Goal: Information Seeking & Learning: Find specific fact

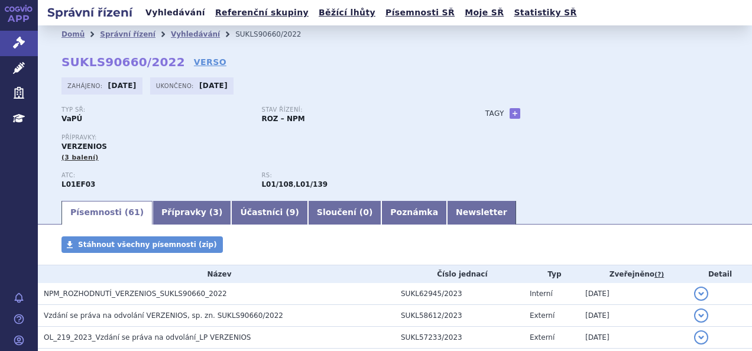
click at [164, 13] on link "Vyhledávání" at bounding box center [175, 13] width 67 height 16
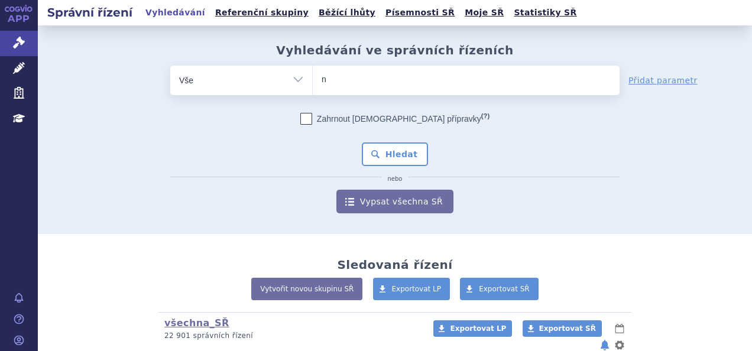
type input "no"
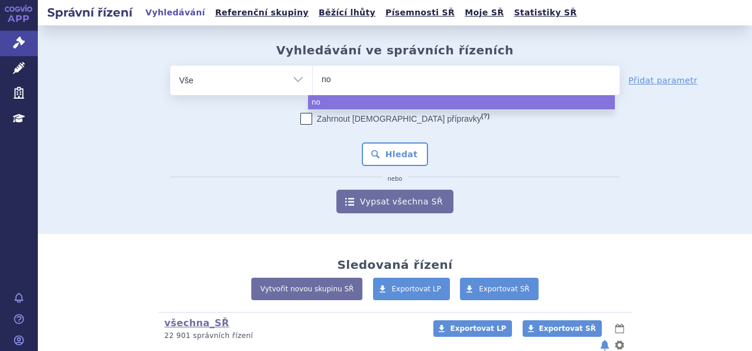
type input "nov"
type input "nova"
type input "novar"
type input "novarti"
type input "novartis"
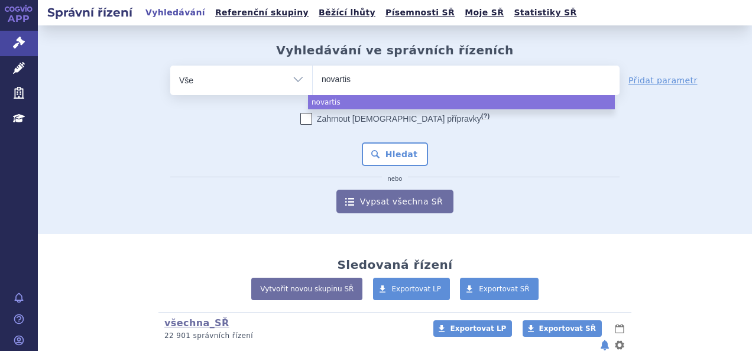
select select "novartis"
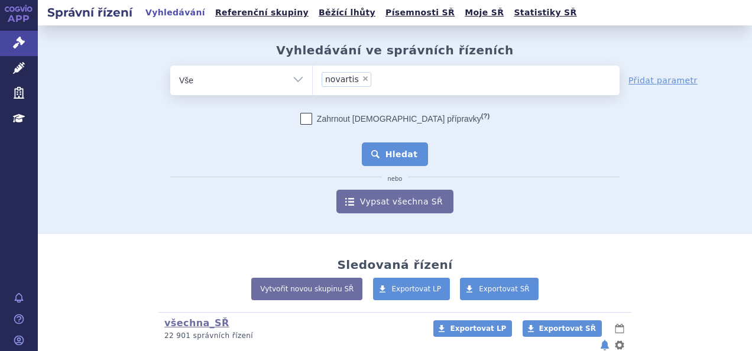
click at [386, 150] on button "Hledat" at bounding box center [395, 154] width 67 height 24
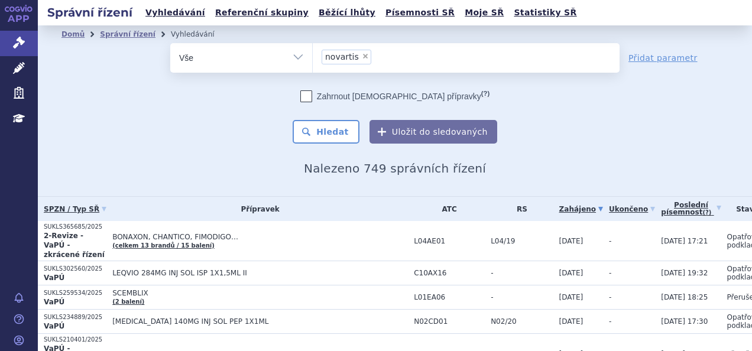
click at [362, 53] on span "×" at bounding box center [365, 56] width 7 height 7
click at [313, 53] on select "novartis" at bounding box center [312, 58] width 1 height 30
select select
click at [373, 56] on ul at bounding box center [466, 55] width 307 height 25
click at [313, 56] on select "novartis" at bounding box center [312, 58] width 1 height 30
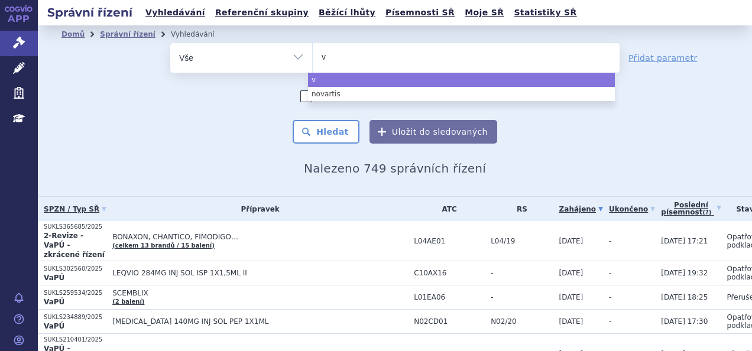
type input "ve"
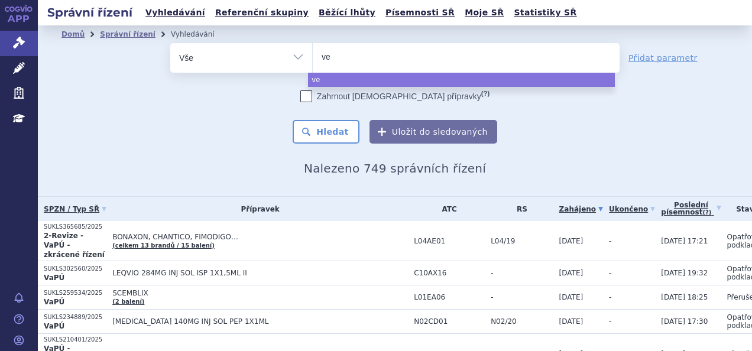
type input "ver"
type input "verz"
type input "verze"
type input "verzeni"
type input "verzenio"
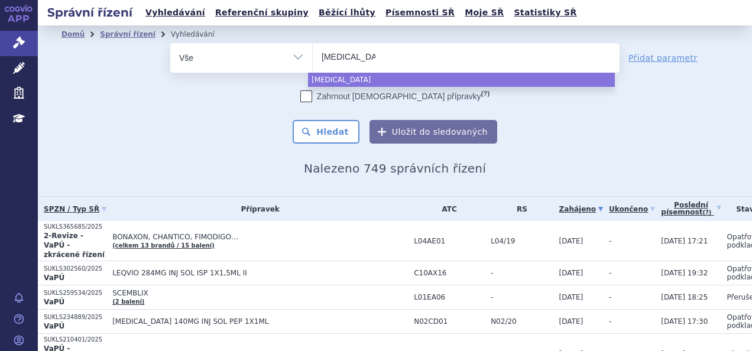
type input "verzenios"
select select "verzenios"
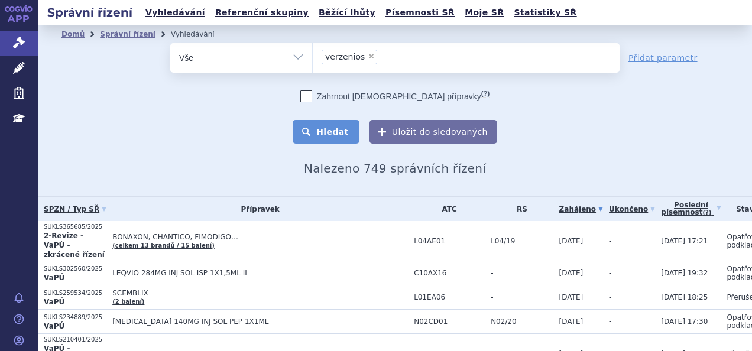
click at [331, 130] on button "Hledat" at bounding box center [326, 132] width 67 height 24
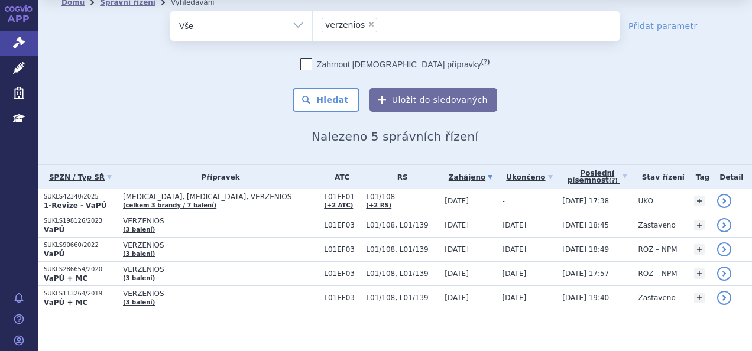
scroll to position [37, 0]
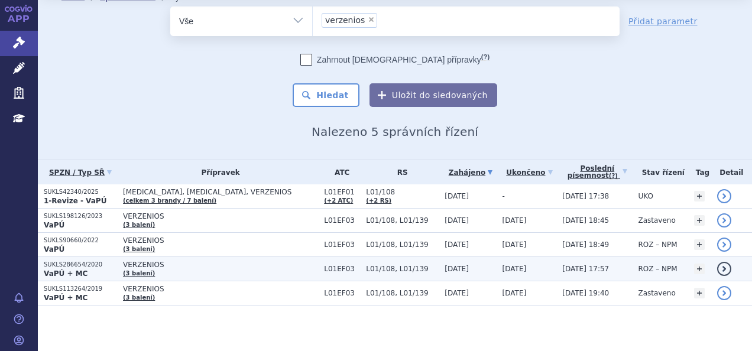
click at [80, 261] on p "SUKLS286654/2020" at bounding box center [80, 265] width 73 height 8
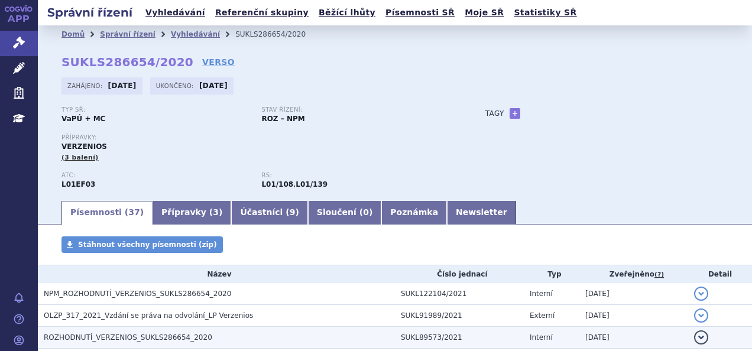
scroll to position [199, 0]
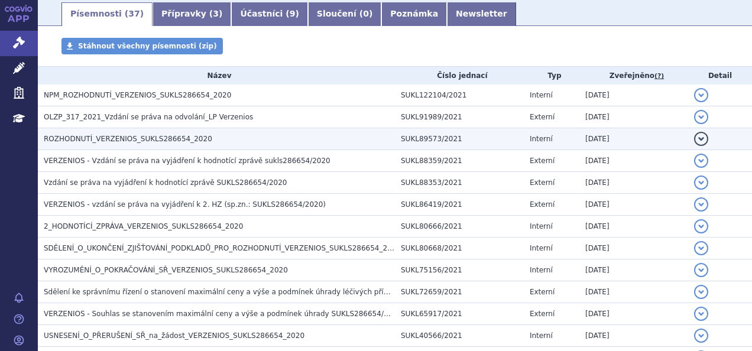
click at [129, 139] on span "ROZHODNUTÍ_VERZENIOS_SUKLS286654_2020" at bounding box center [128, 139] width 168 height 8
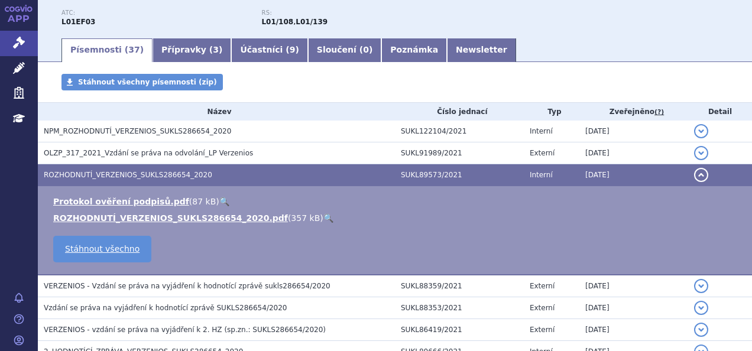
scroll to position [162, 0]
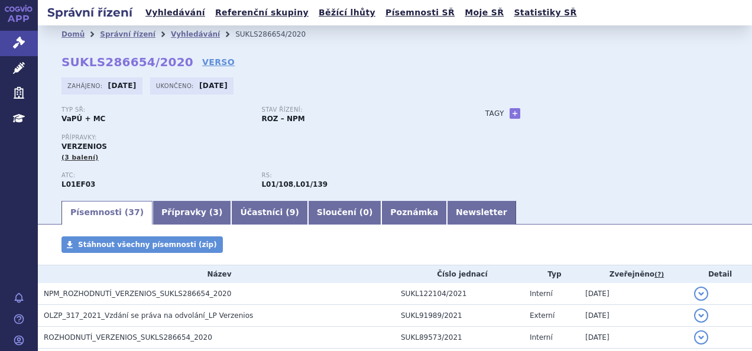
scroll to position [257, 0]
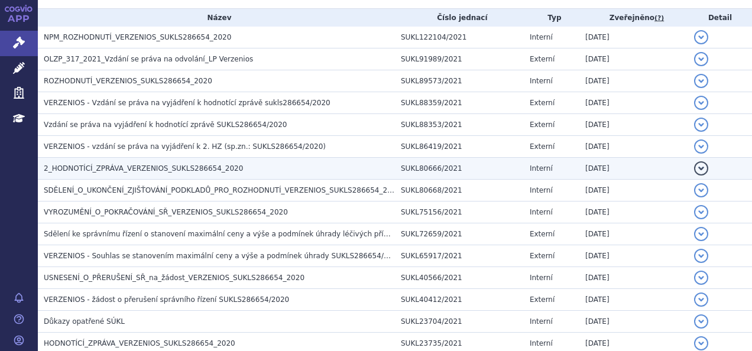
click at [166, 164] on span "2_HODNOTÍCÍ_ZPRÁVA_VERZENIOS_SUKLS286654_2020" at bounding box center [143, 168] width 199 height 8
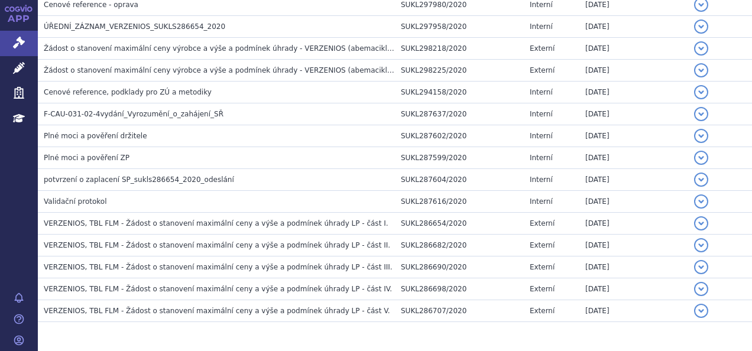
scroll to position [877, 0]
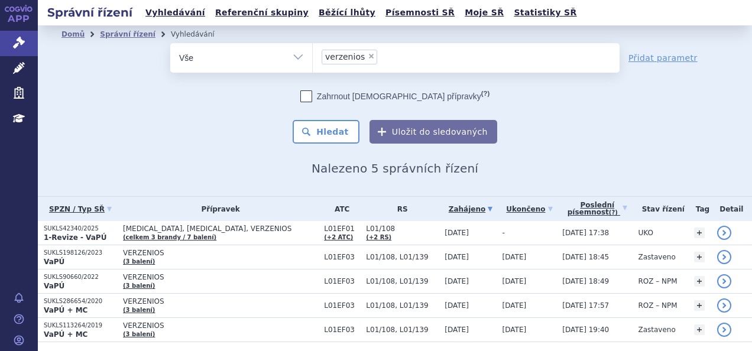
click at [368, 53] on span "×" at bounding box center [371, 56] width 7 height 7
click at [313, 53] on select "verzenios" at bounding box center [312, 58] width 1 height 30
select select
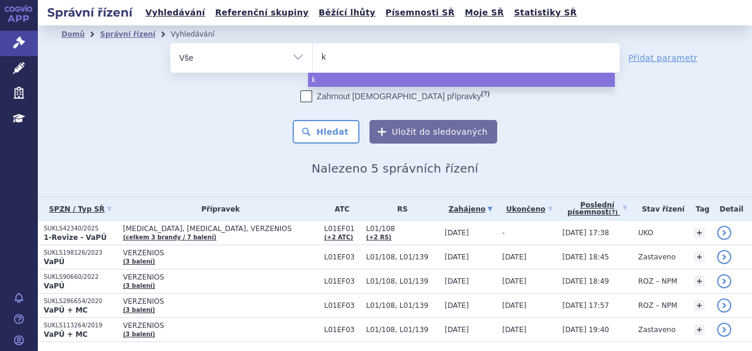
type input "ki"
type input "kis"
type input "kisq"
type input "kisqa"
type input "kisqal"
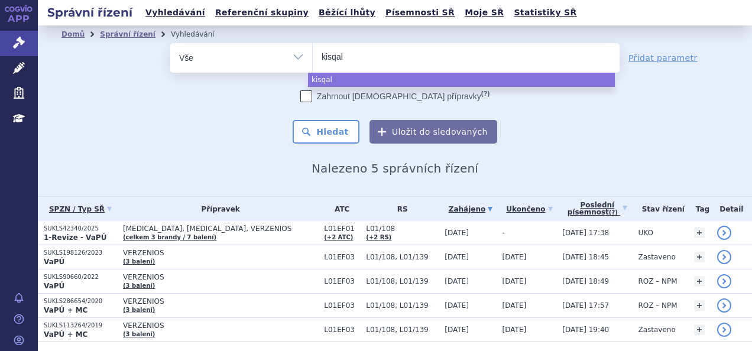
type input "[MEDICAL_DATA]"
select select "kisqali"
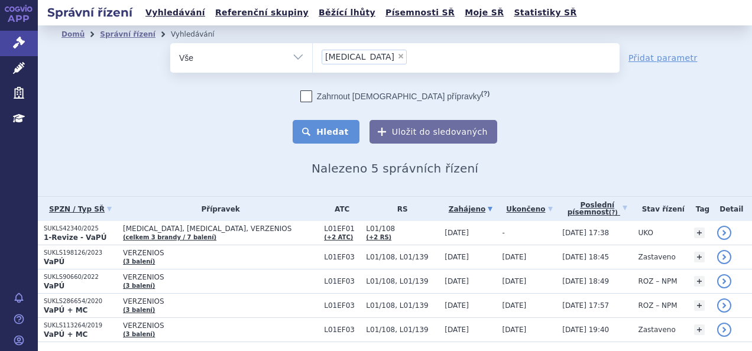
click at [349, 129] on button "Hledat" at bounding box center [326, 132] width 67 height 24
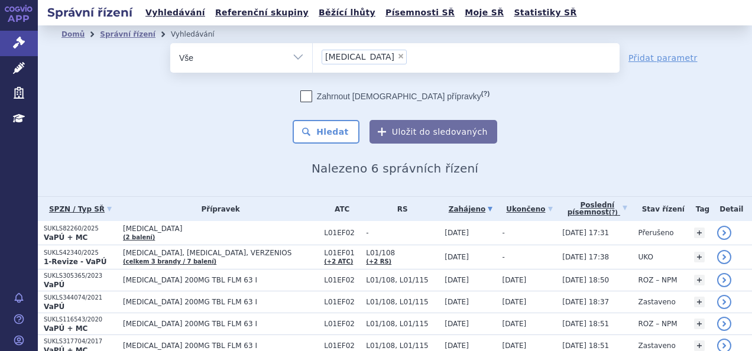
scroll to position [51, 0]
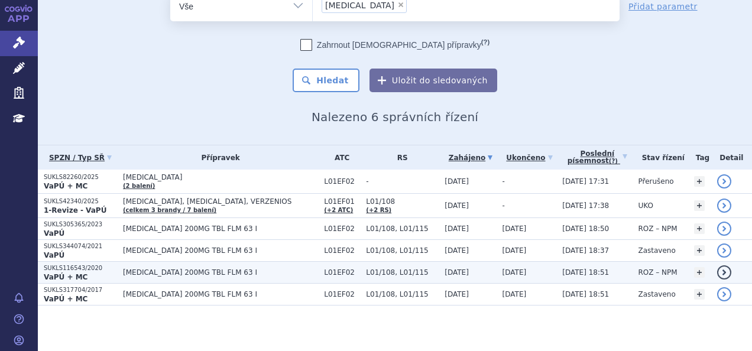
click at [151, 272] on span "[MEDICAL_DATA] 200MG TBL FLM 63 I" at bounding box center [220, 272] width 195 height 8
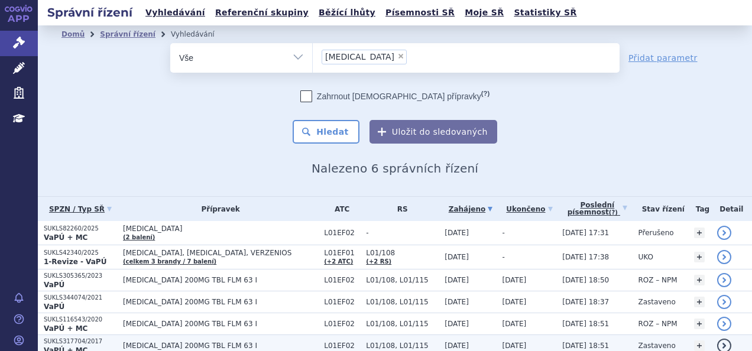
scroll to position [51, 0]
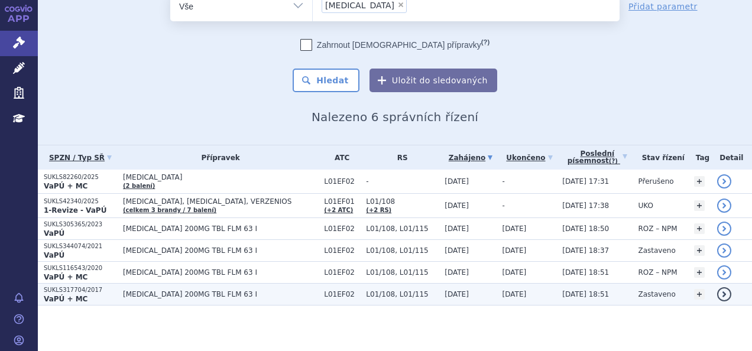
click at [161, 291] on span "[MEDICAL_DATA] 200MG TBL FLM 63 I" at bounding box center [220, 294] width 195 height 8
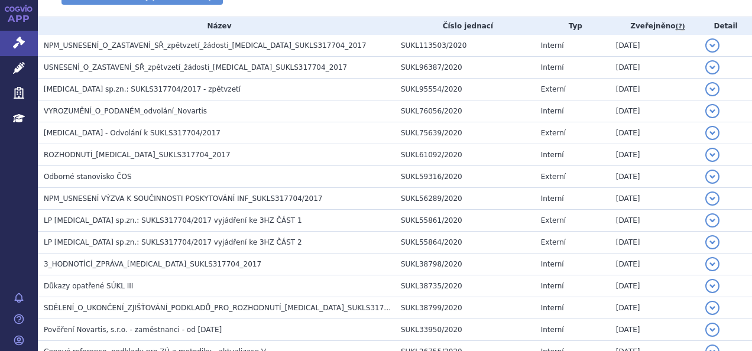
scroll to position [238, 0]
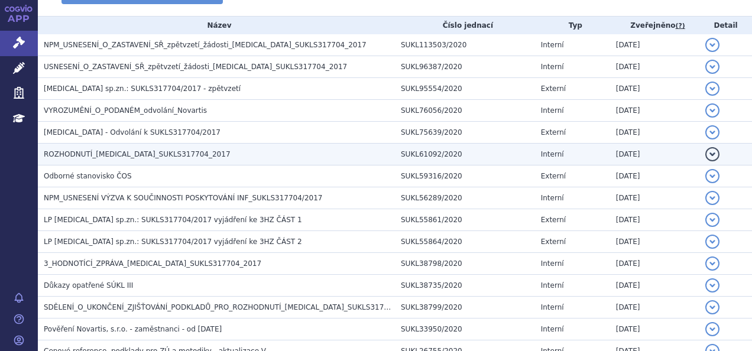
click at [115, 150] on span "ROZHODNUTÍ_[MEDICAL_DATA]_SUKLS317704_2017" at bounding box center [137, 154] width 187 height 8
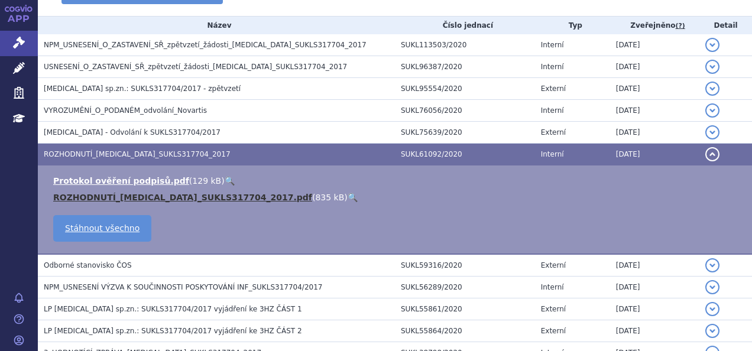
click at [122, 195] on link "ROZHODNUTÍ_[MEDICAL_DATA]_SUKLS317704_2017.pdf" at bounding box center [182, 197] width 259 height 9
